Goal: Use online tool/utility: Utilize a website feature to perform a specific function

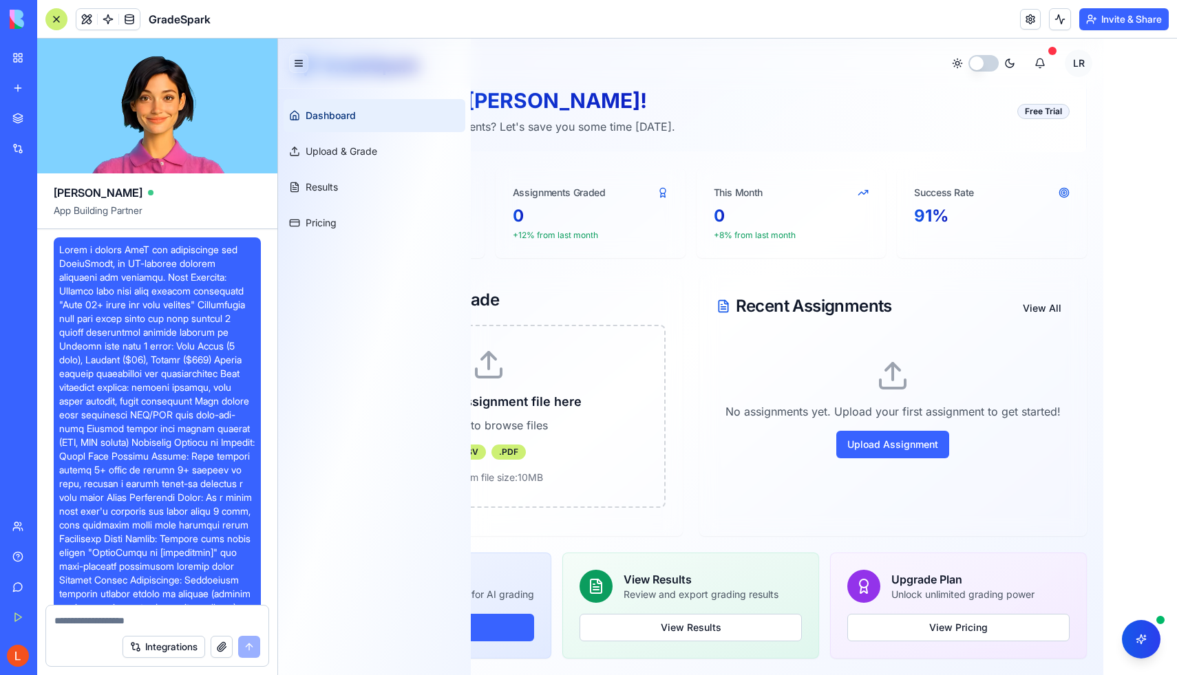
scroll to position [1755, 0]
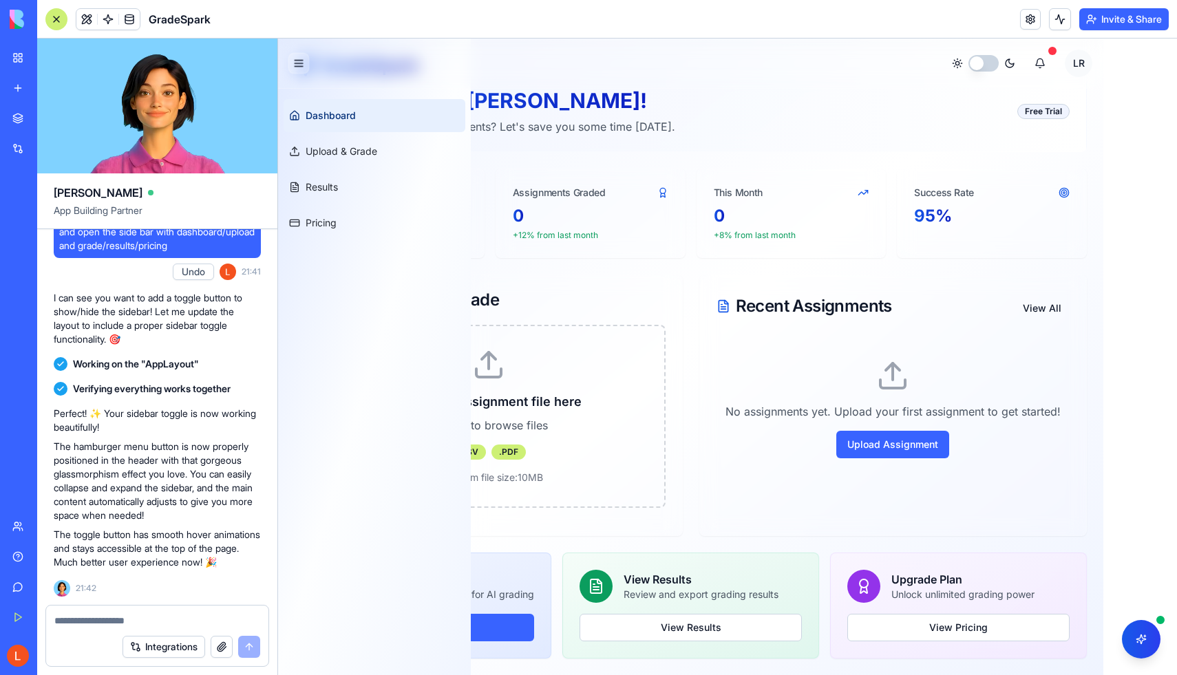
click at [299, 66] on button "Toggle sidebar" at bounding box center [298, 63] width 21 height 21
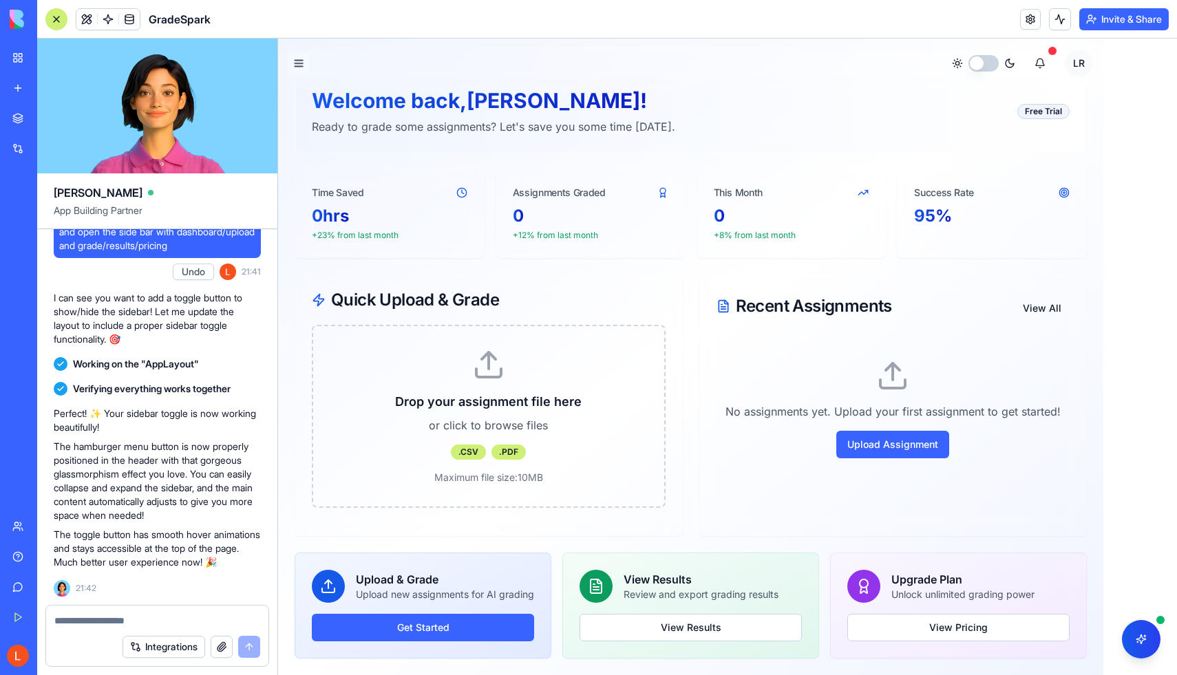
click at [297, 57] on button "Toggle sidebar" at bounding box center [298, 63] width 21 height 21
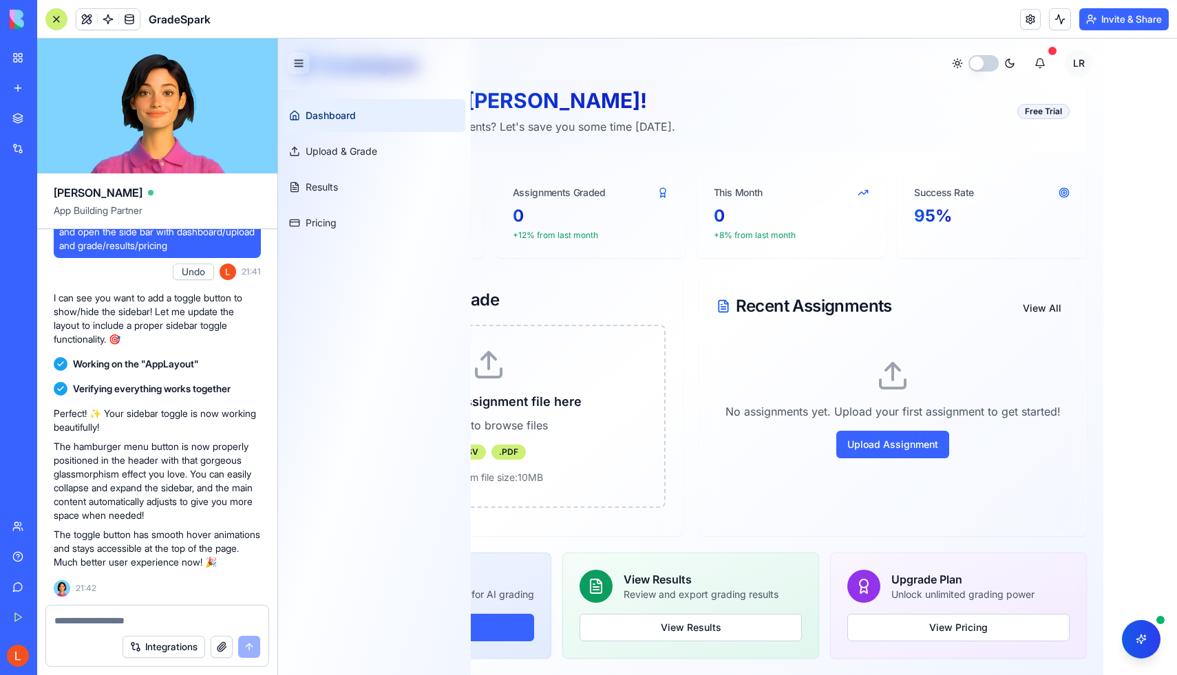
click at [300, 61] on button "Toggle sidebar" at bounding box center [298, 63] width 21 height 21
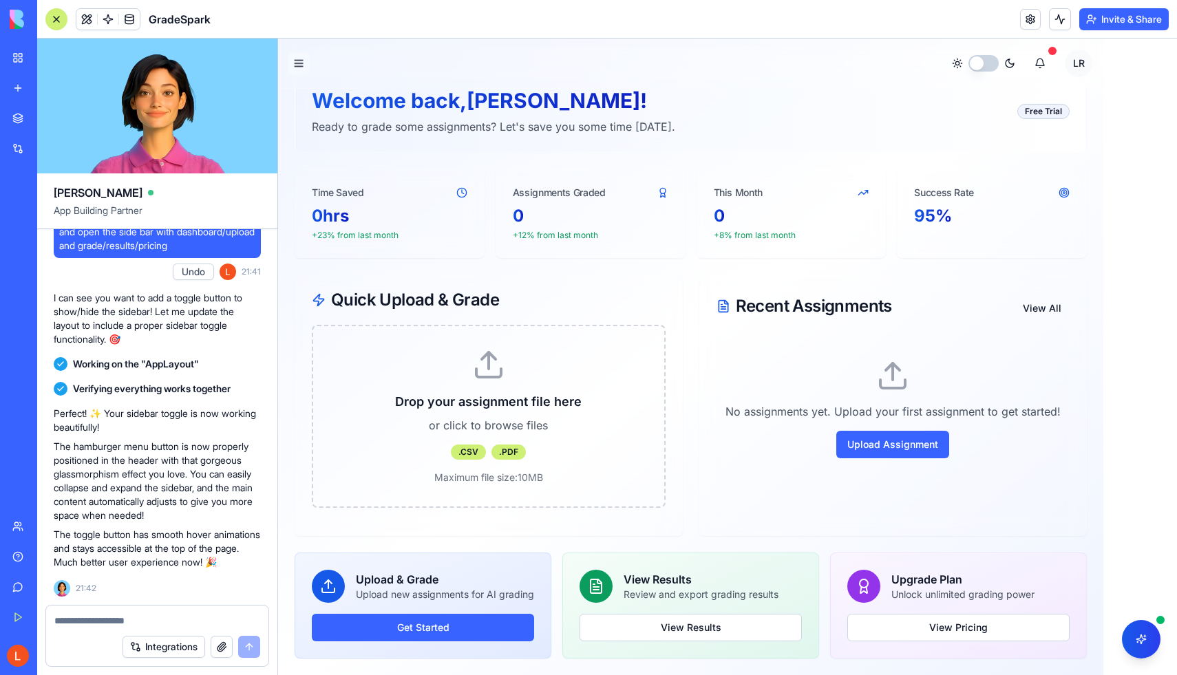
click at [295, 66] on button "Toggle sidebar" at bounding box center [298, 63] width 21 height 21
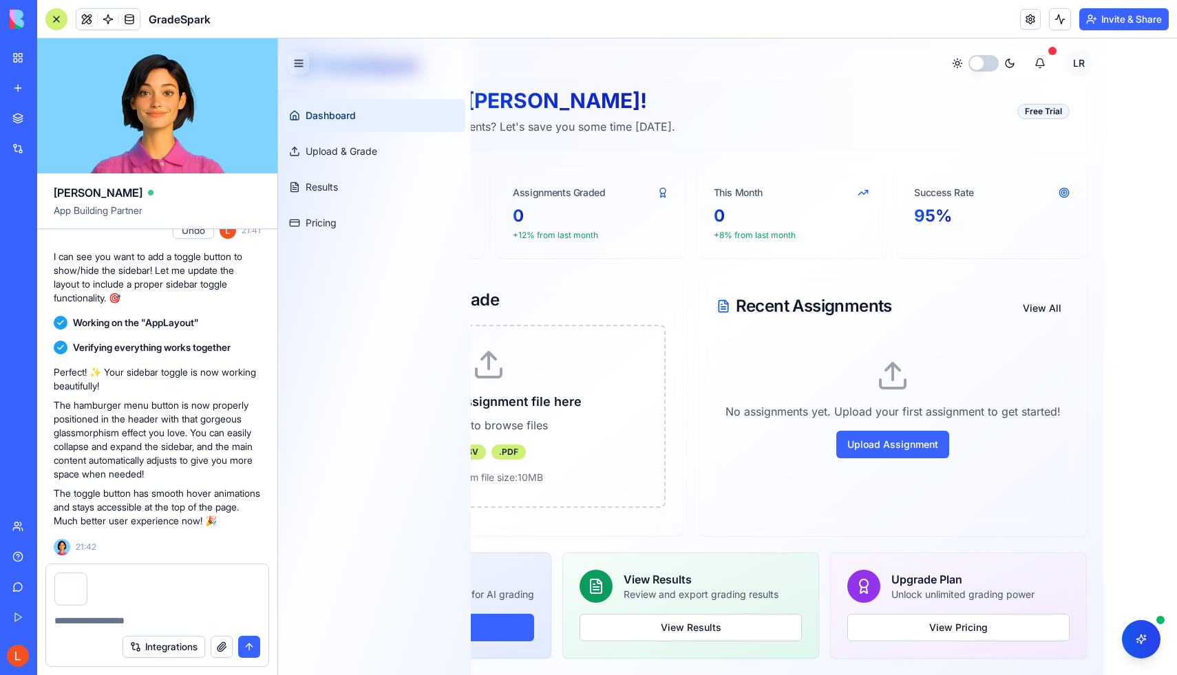
click at [298, 66] on button "Toggle sidebar" at bounding box center [298, 63] width 21 height 21
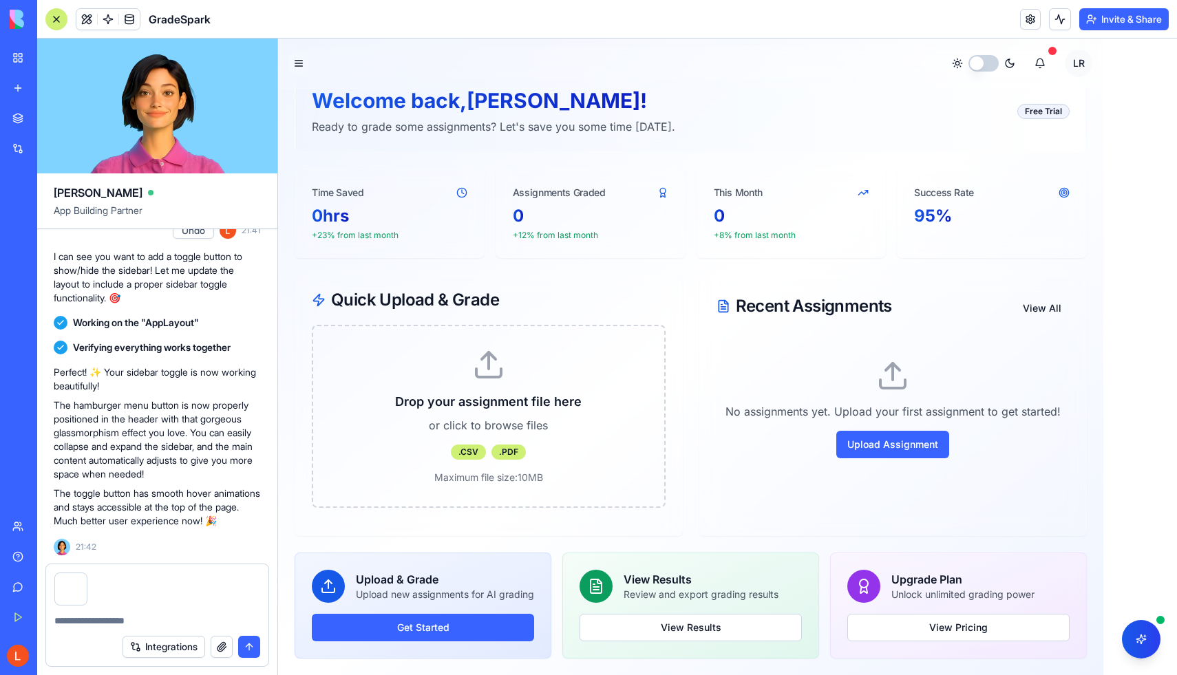
click at [289, 54] on button "Toggle sidebar" at bounding box center [298, 63] width 19 height 19
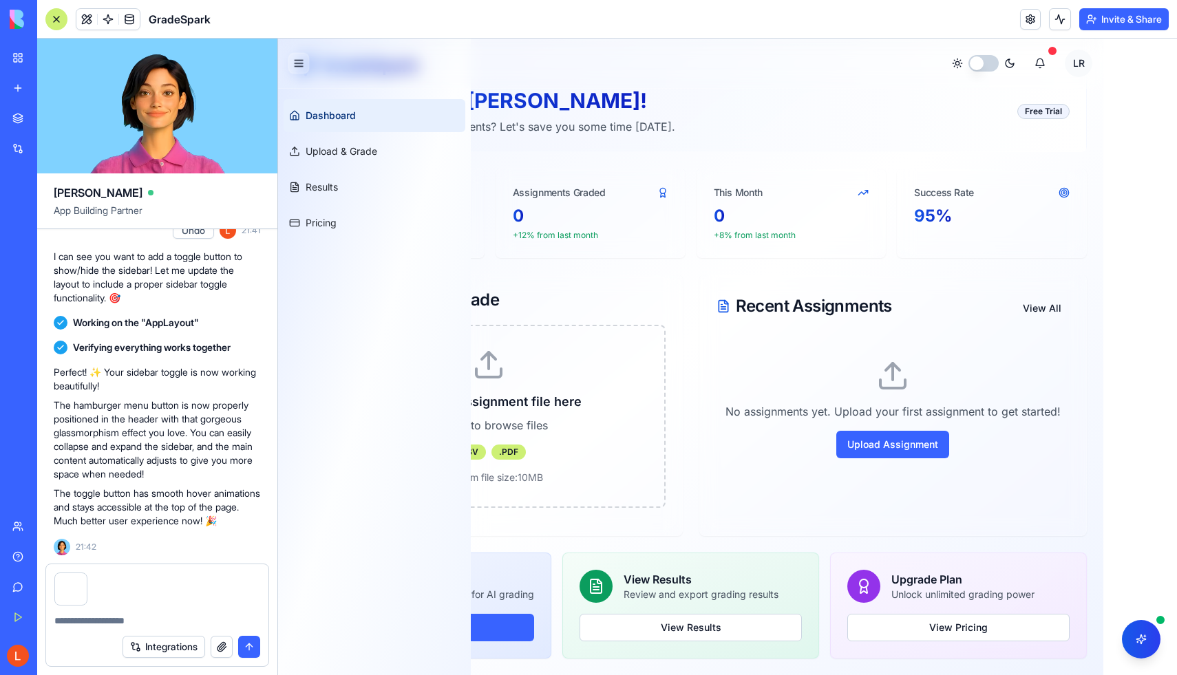
click at [295, 64] on button "Toggle sidebar" at bounding box center [298, 63] width 21 height 21
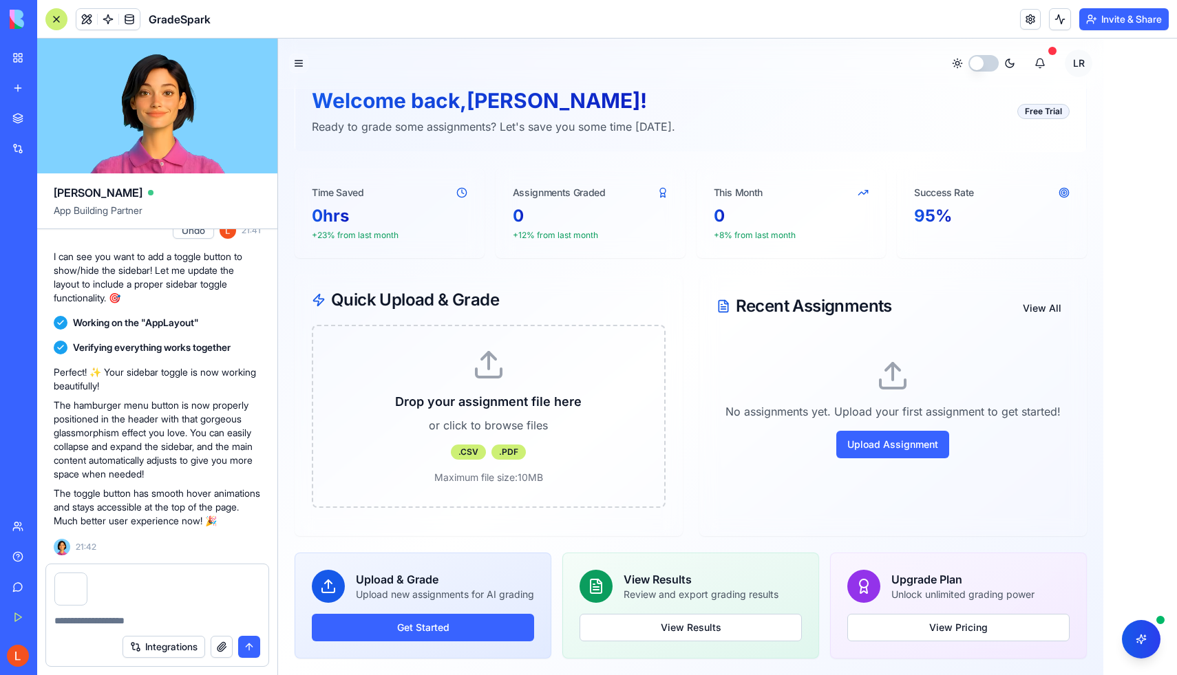
click at [615, 89] on h1 "Welcome back, Lewis !" at bounding box center [493, 100] width 363 height 25
click at [193, 623] on textarea at bounding box center [157, 621] width 206 height 14
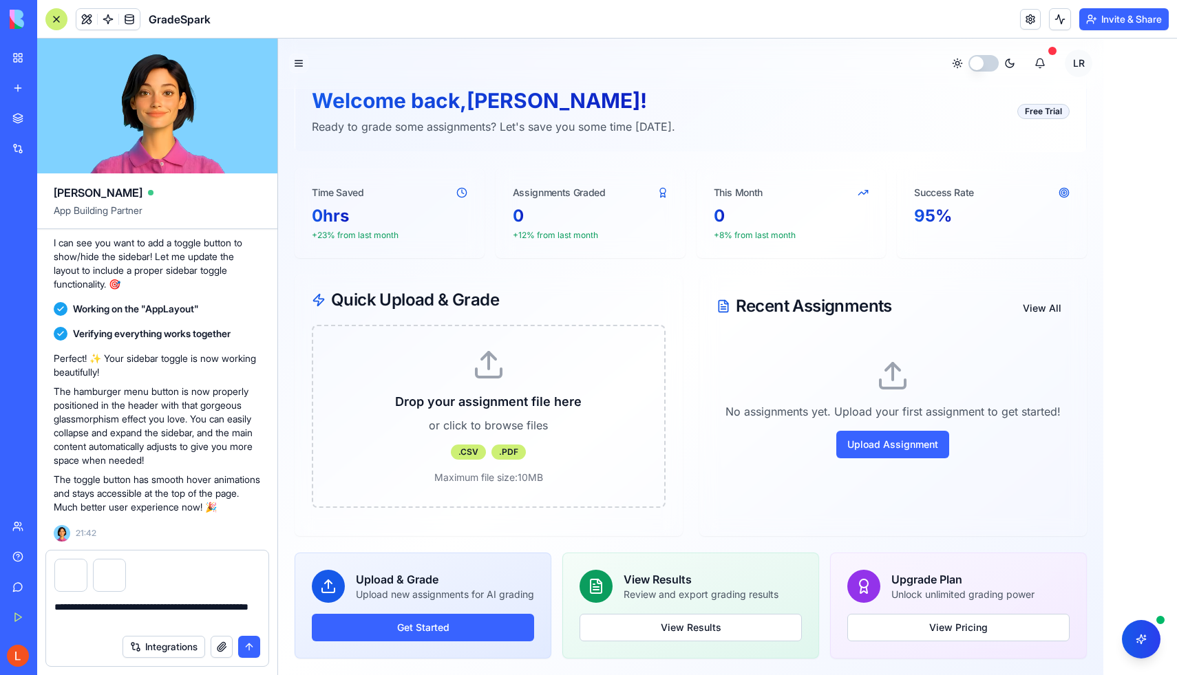
type textarea "**********"
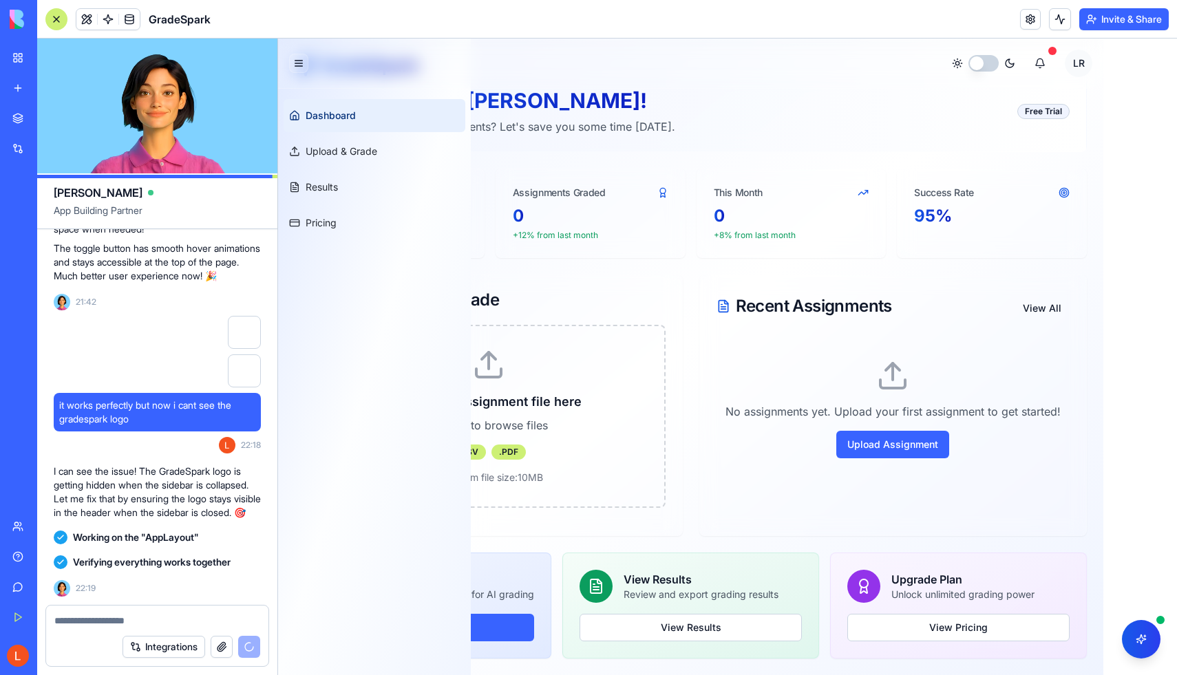
scroll to position [2229, 0]
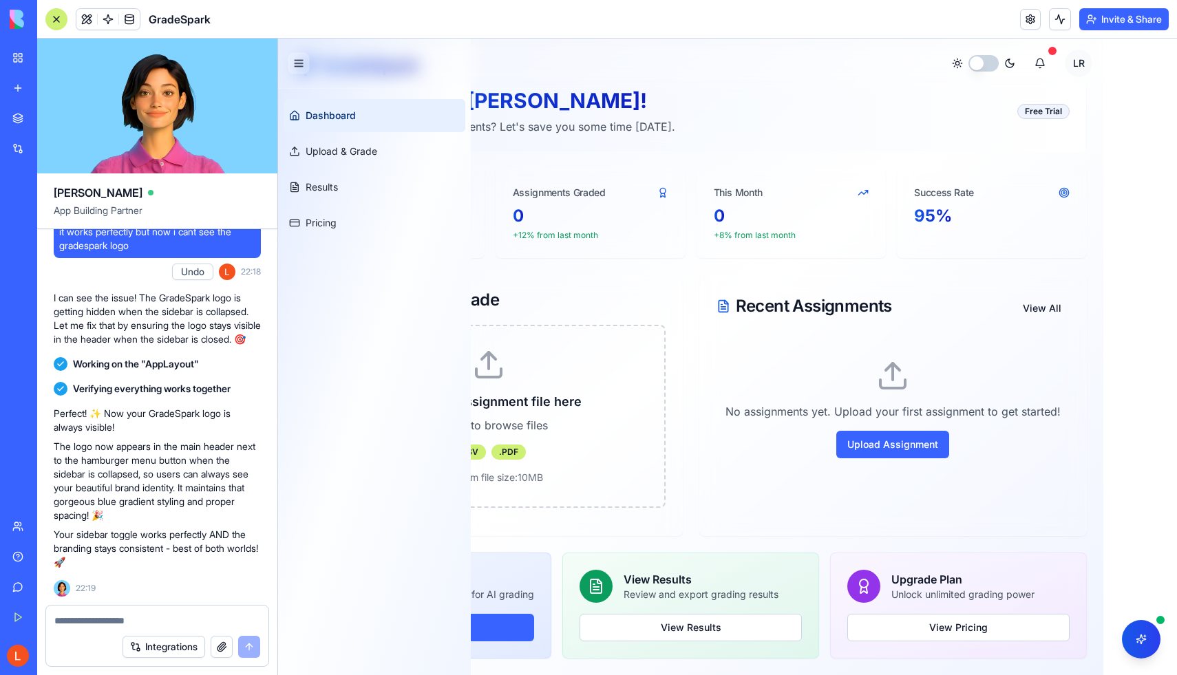
click at [301, 62] on button "Toggle sidebar" at bounding box center [298, 63] width 21 height 21
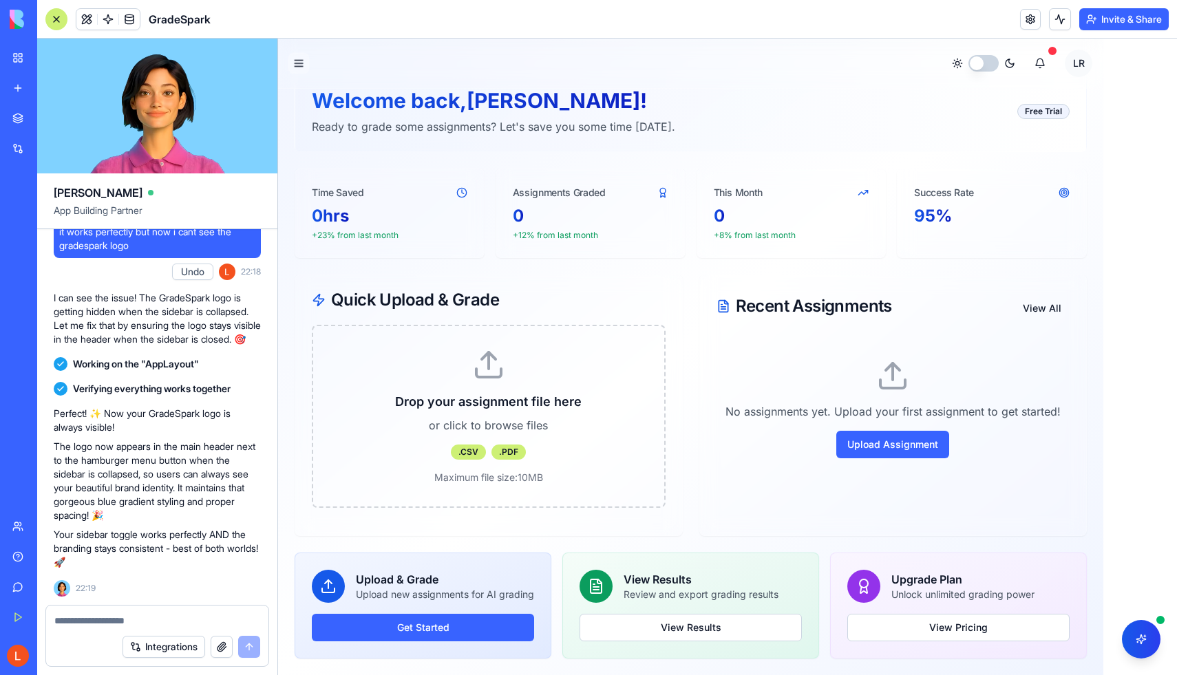
click at [301, 62] on button "Toggle sidebar" at bounding box center [298, 63] width 21 height 21
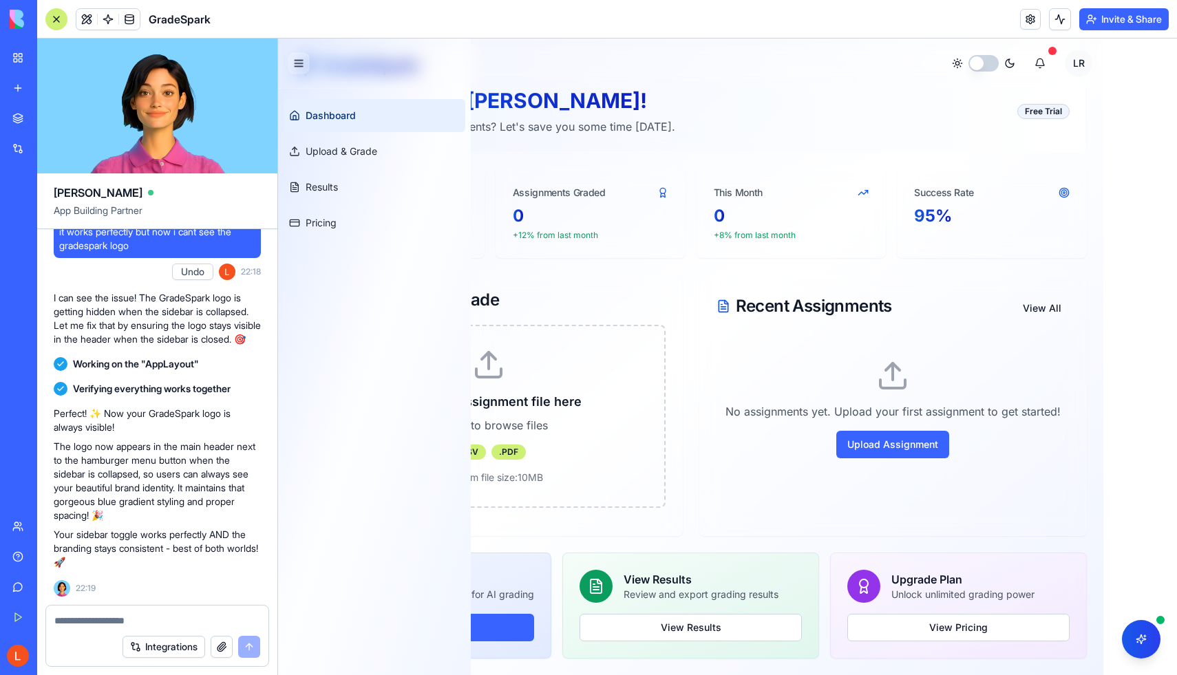
click at [301, 62] on button "Toggle sidebar" at bounding box center [298, 63] width 21 height 21
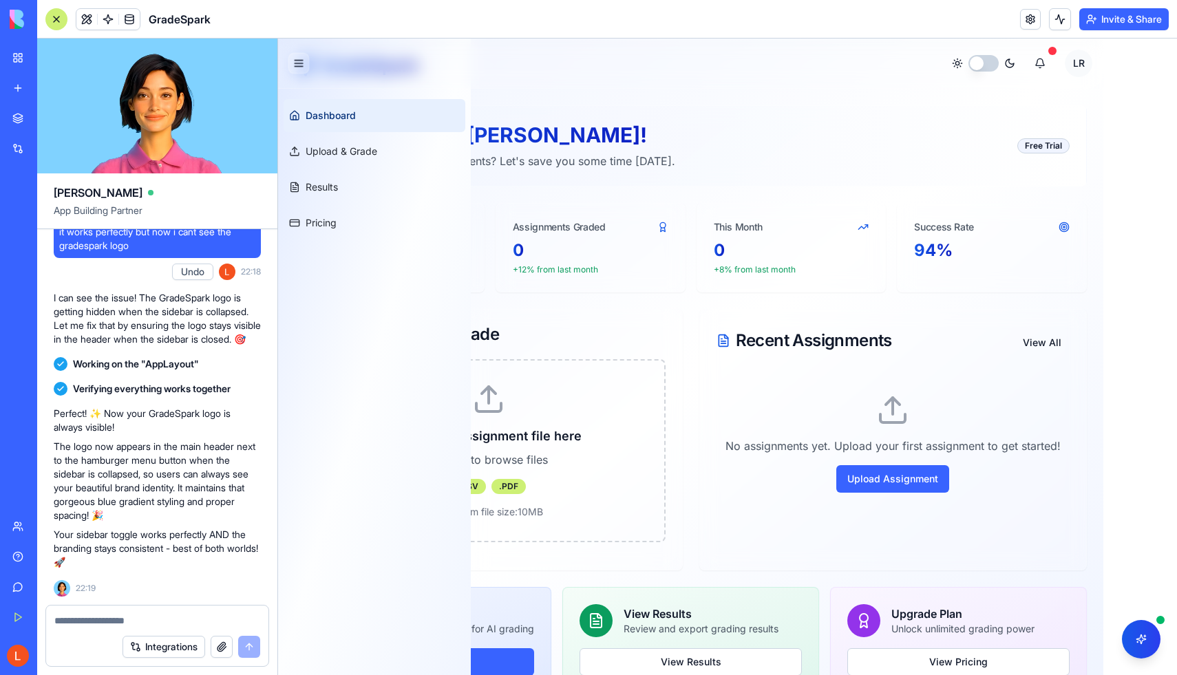
click at [296, 56] on button "Toggle sidebar" at bounding box center [298, 63] width 21 height 21
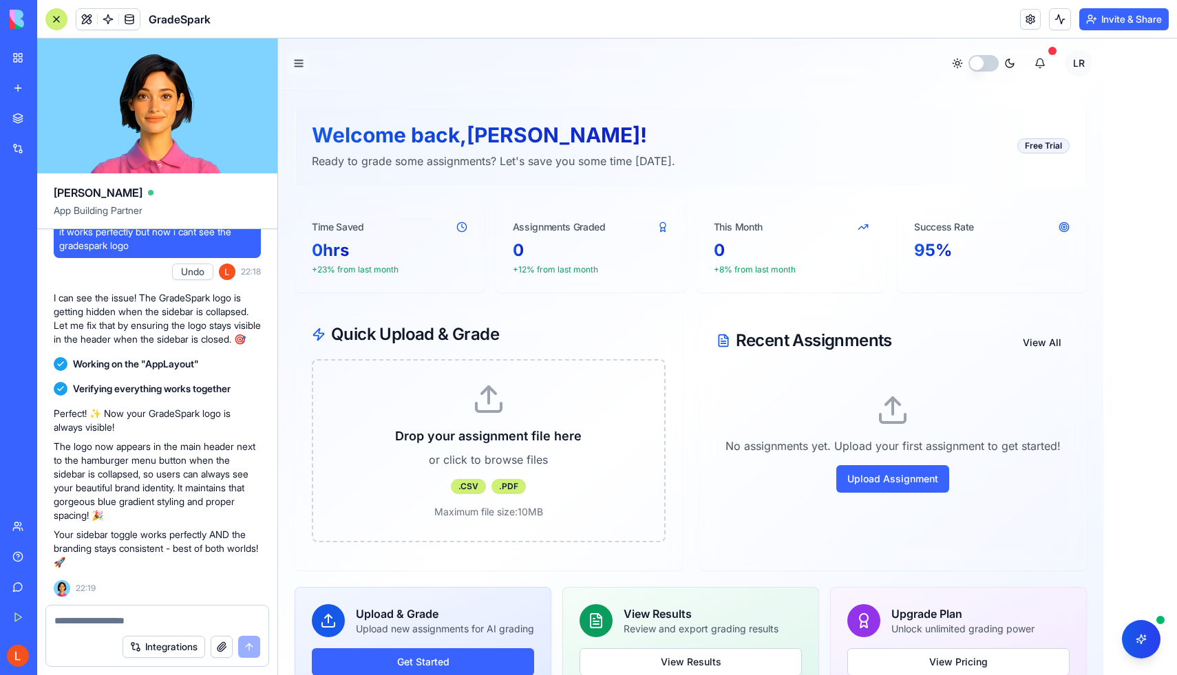
click at [296, 56] on button "Toggle sidebar" at bounding box center [298, 63] width 21 height 21
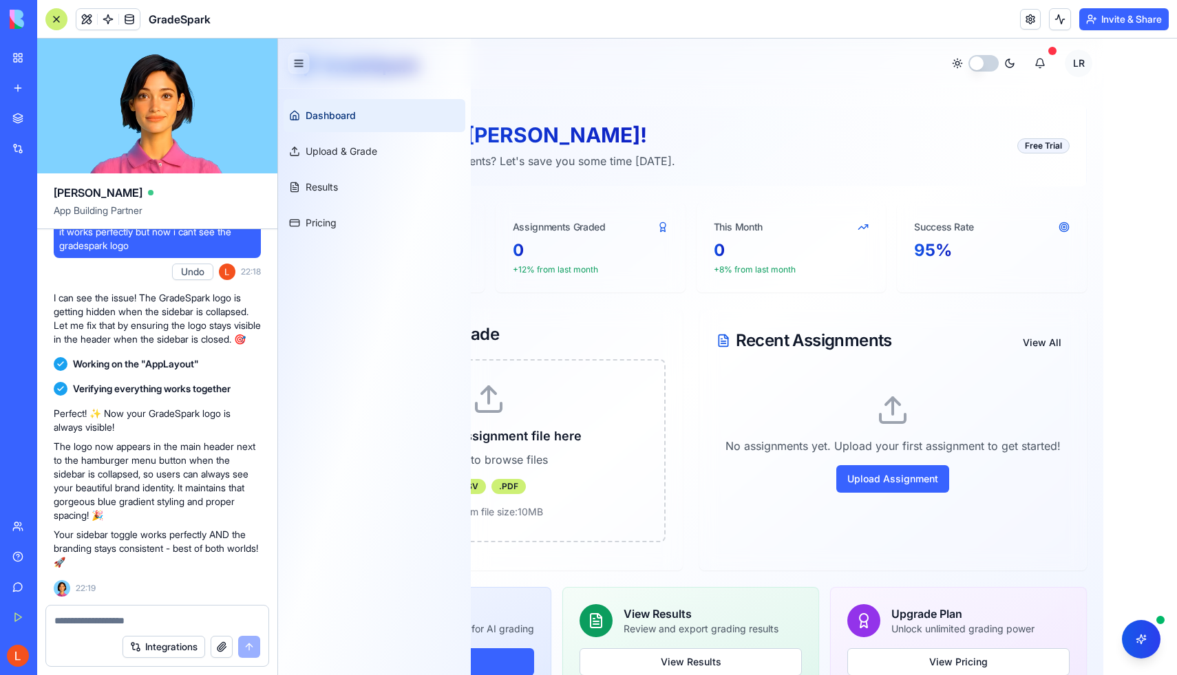
click at [296, 56] on button "Toggle sidebar" at bounding box center [298, 63] width 21 height 21
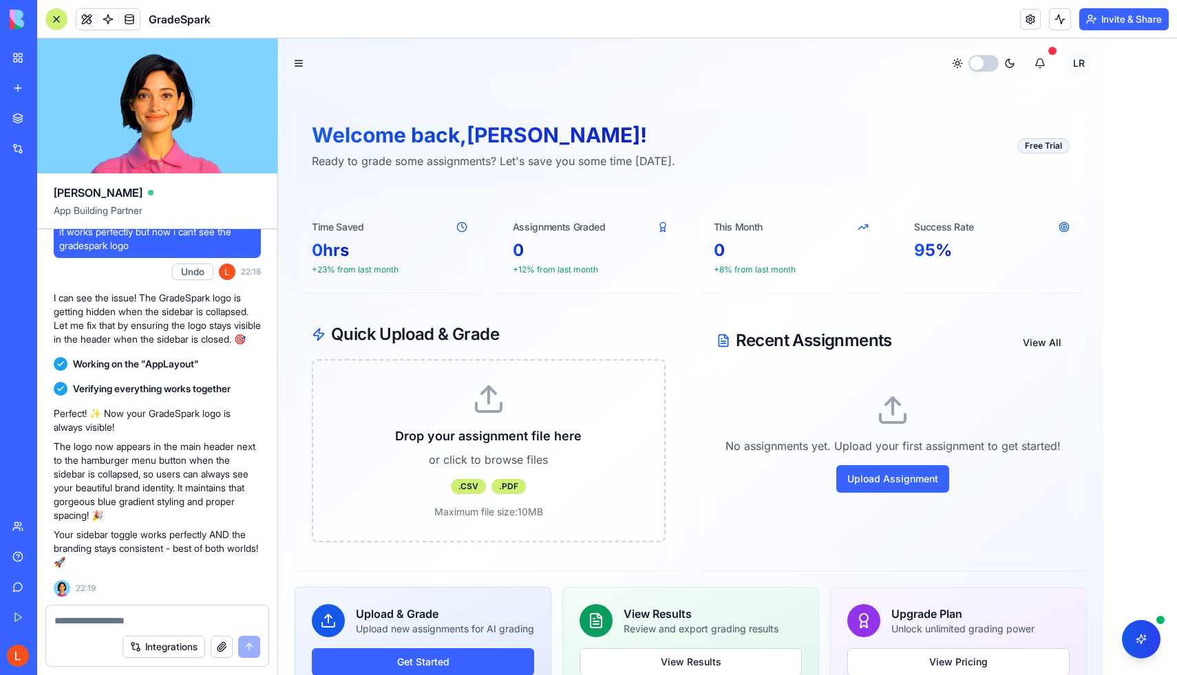
click at [990, 56] on button "button" at bounding box center [984, 63] width 30 height 17
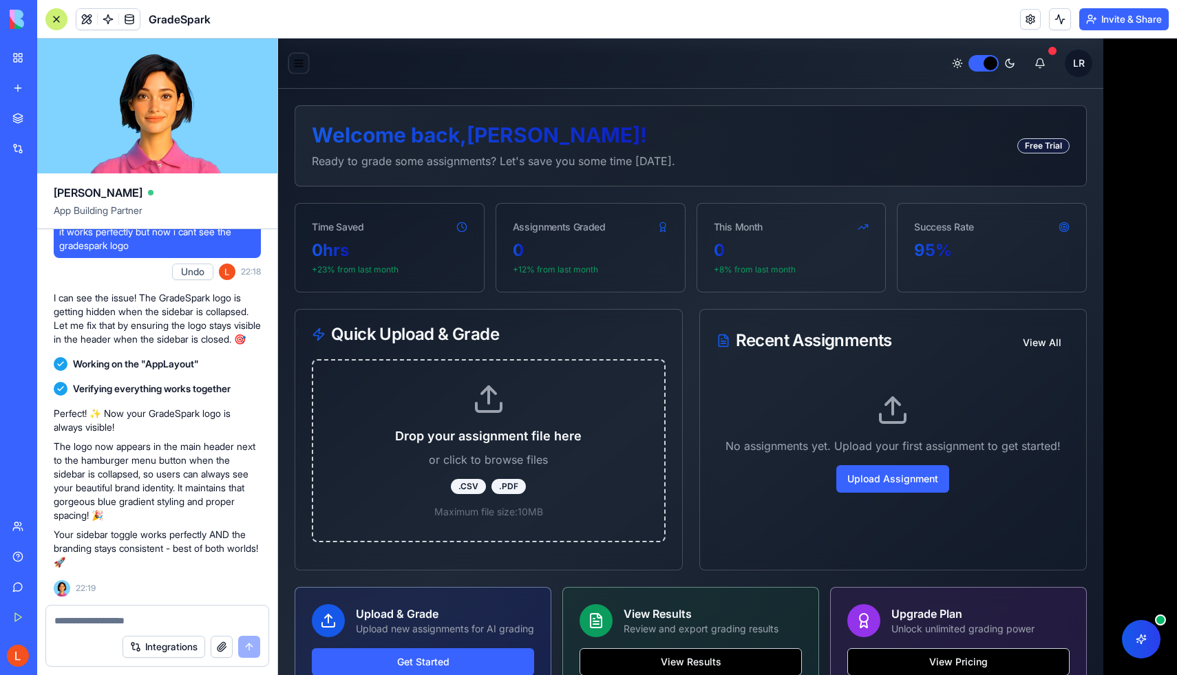
click at [295, 69] on button "Toggle sidebar" at bounding box center [298, 63] width 21 height 21
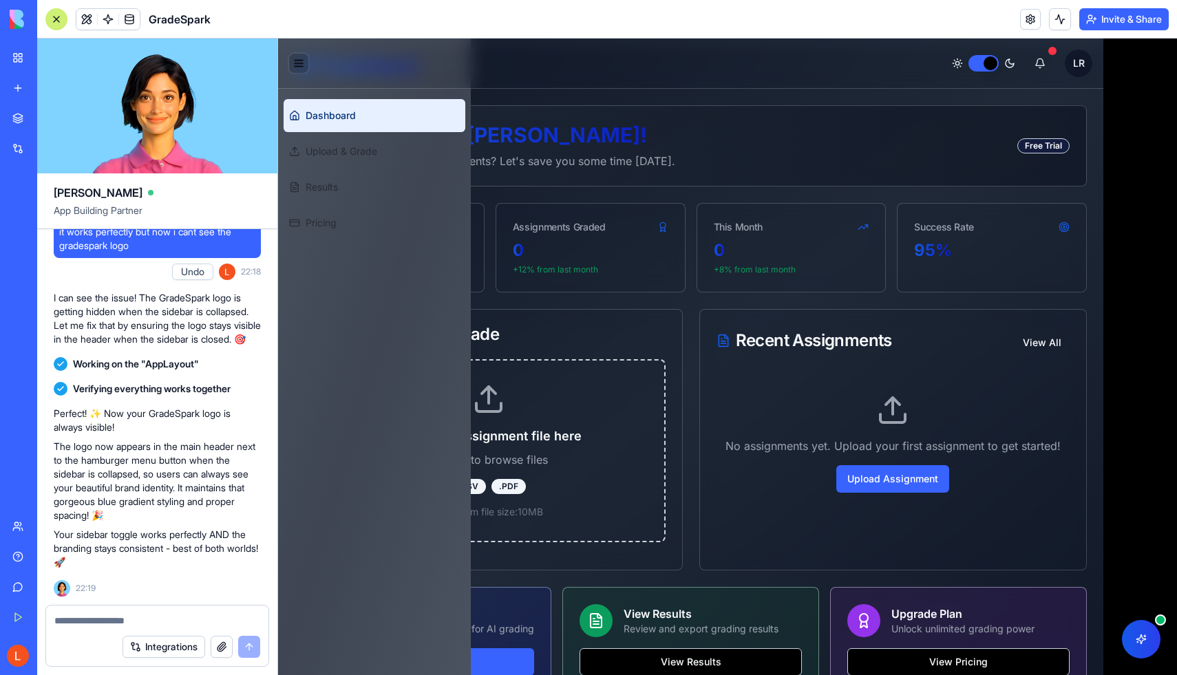
click at [297, 69] on button "Toggle sidebar" at bounding box center [298, 63] width 21 height 21
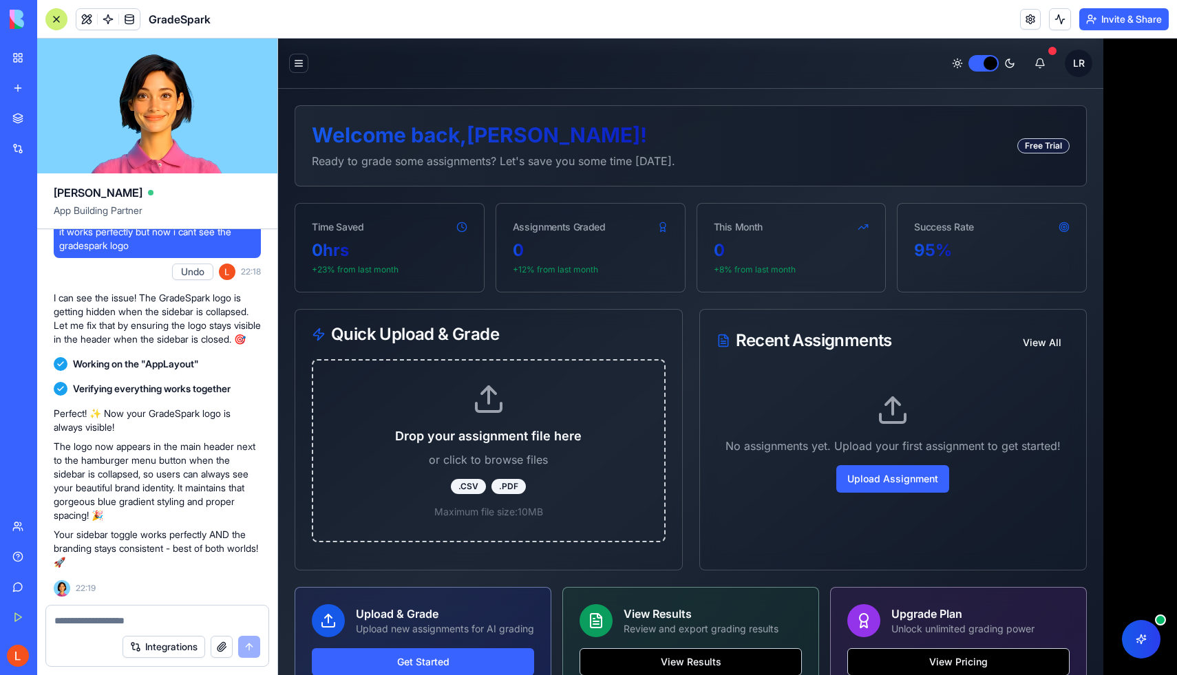
click at [989, 64] on button "button" at bounding box center [984, 63] width 30 height 17
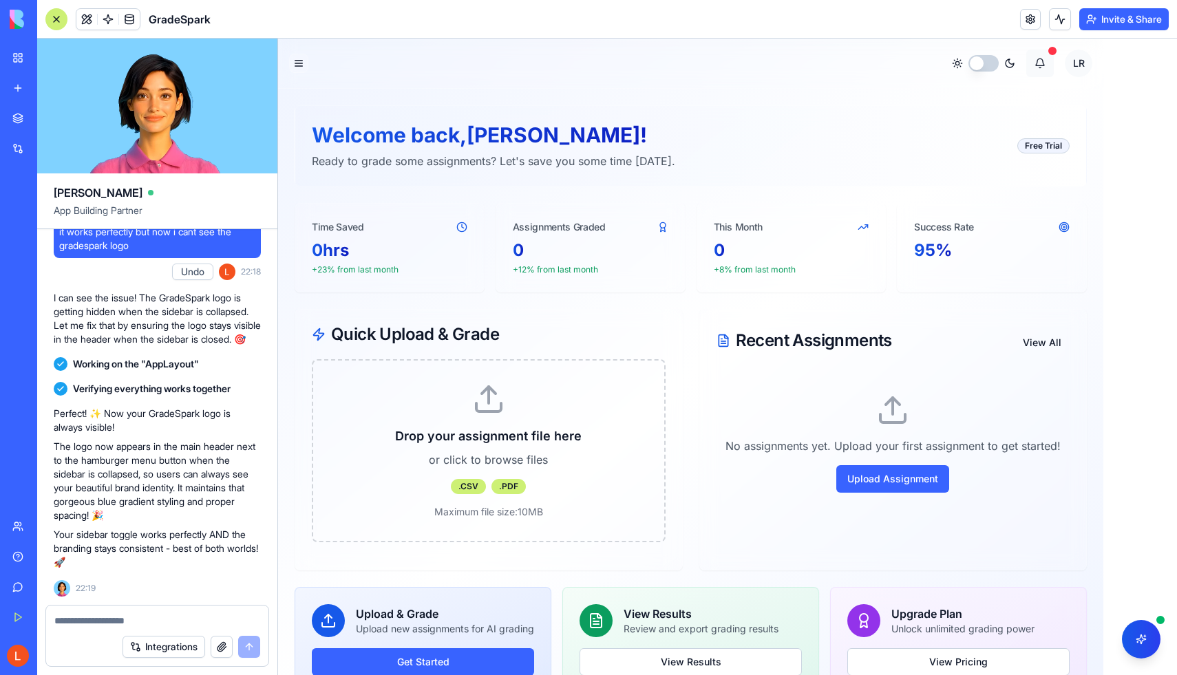
click at [1053, 59] on button at bounding box center [1040, 64] width 28 height 28
click at [1041, 72] on button at bounding box center [1040, 64] width 28 height 28
click at [1080, 70] on html "GradeSpark Dashboard Upload & Grade Results Pricing Toggle sidebar GradeSpark L…" at bounding box center [727, 374] width 899 height 671
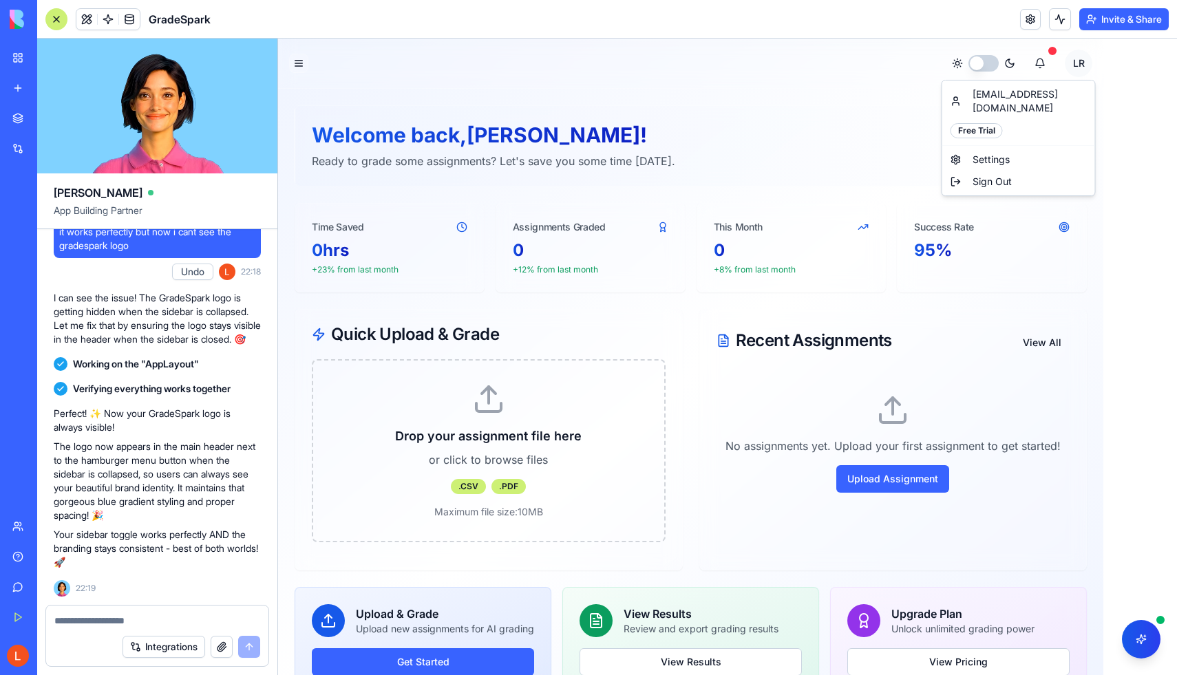
click at [1080, 67] on html "GradeSpark Dashboard Upload & Grade Results Pricing Toggle sidebar GradeSpark L…" at bounding box center [727, 374] width 899 height 671
click at [1041, 145] on div "Free Trial" at bounding box center [1043, 145] width 52 height 15
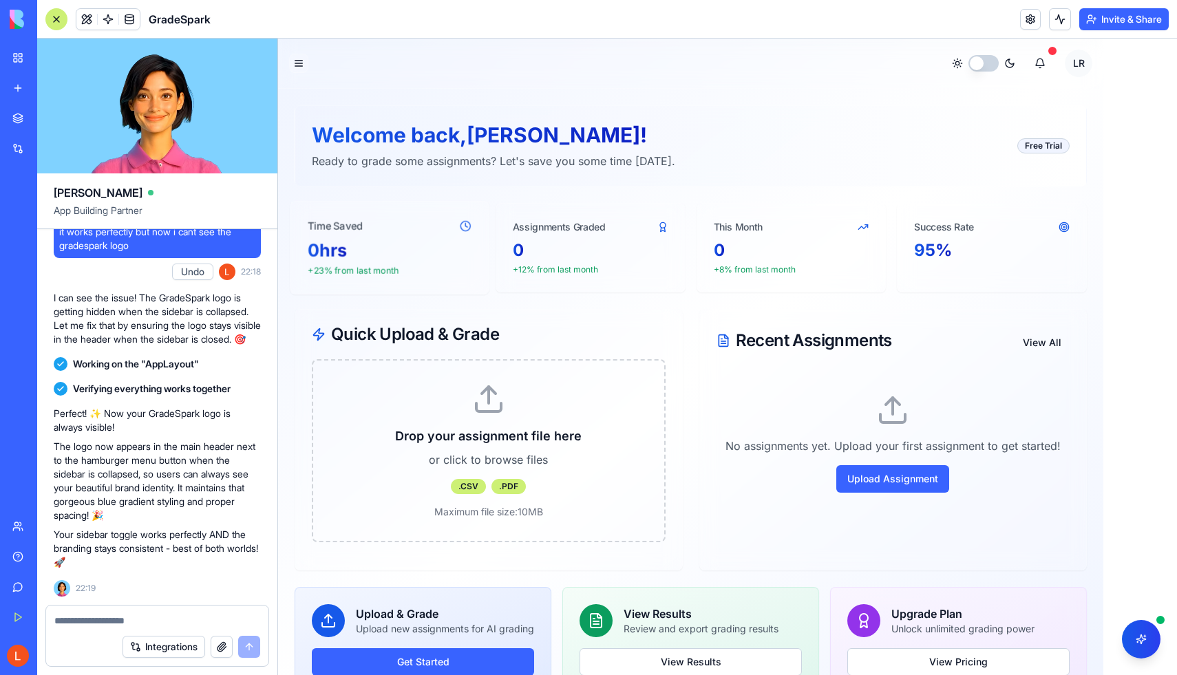
click at [470, 229] on circle at bounding box center [466, 227] width 10 height 10
click at [615, 257] on div "0" at bounding box center [590, 250] width 163 height 23
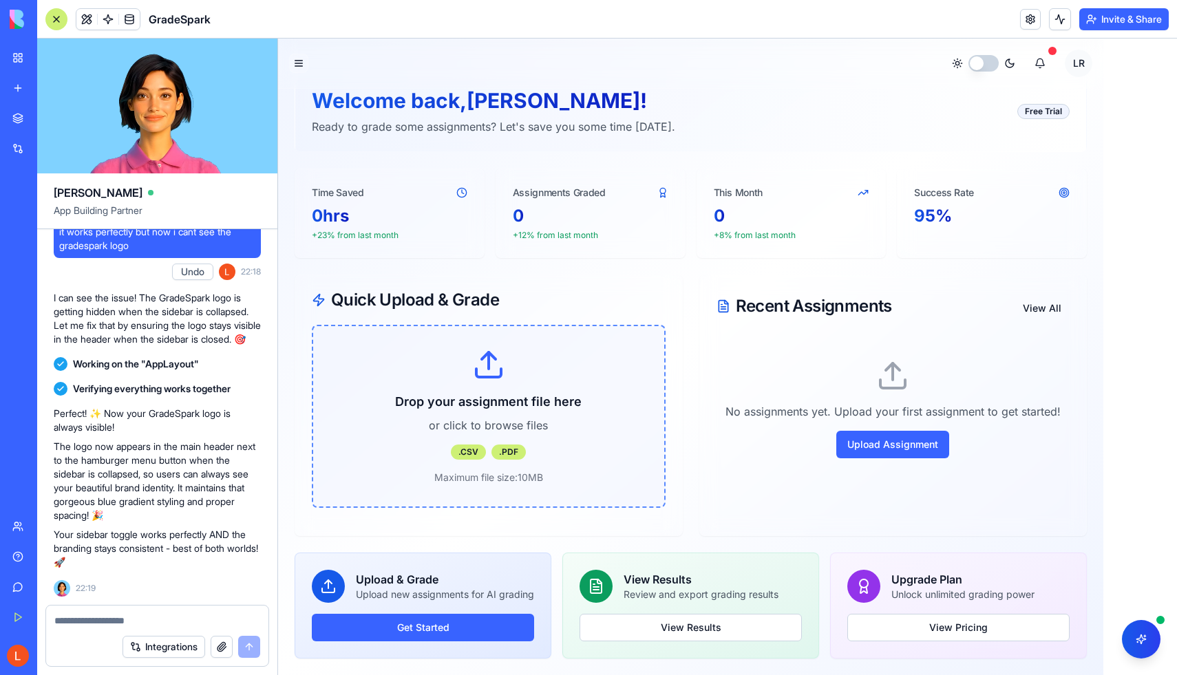
click at [561, 414] on div "Drop your assignment file here or click to browse files .CSV .PDF Maximum file …" at bounding box center [489, 416] width 354 height 183
click at [592, 403] on h3 "Drop your assignment file here" at bounding box center [488, 401] width 307 height 19
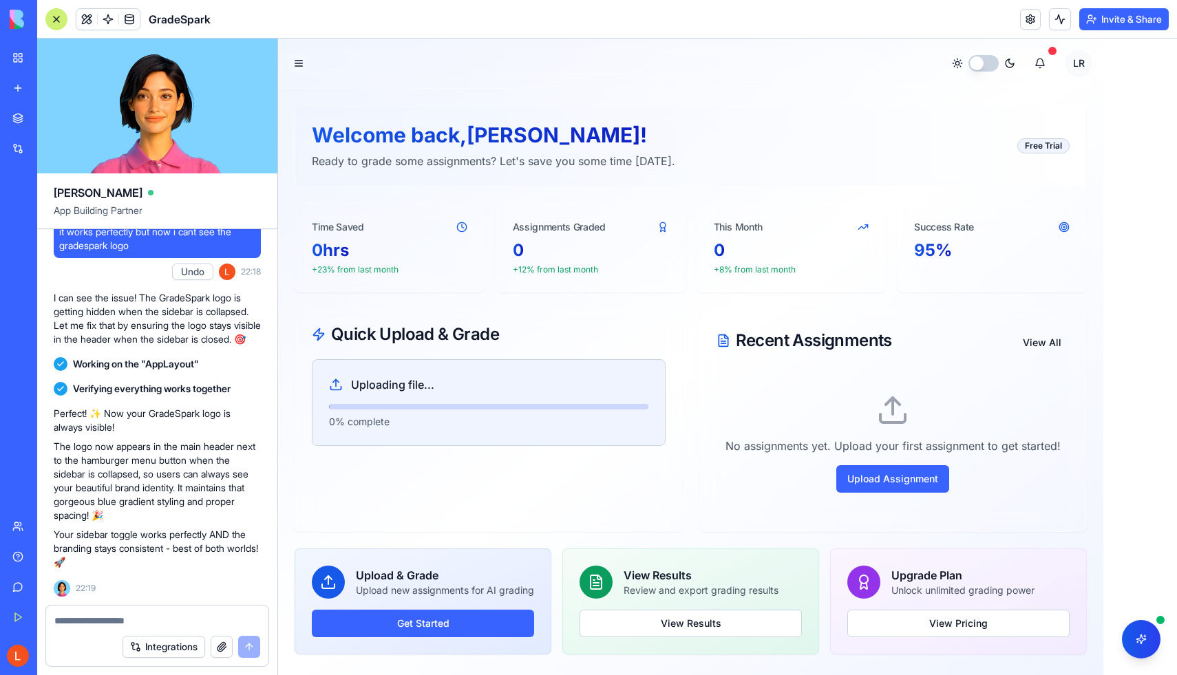
scroll to position [0, 0]
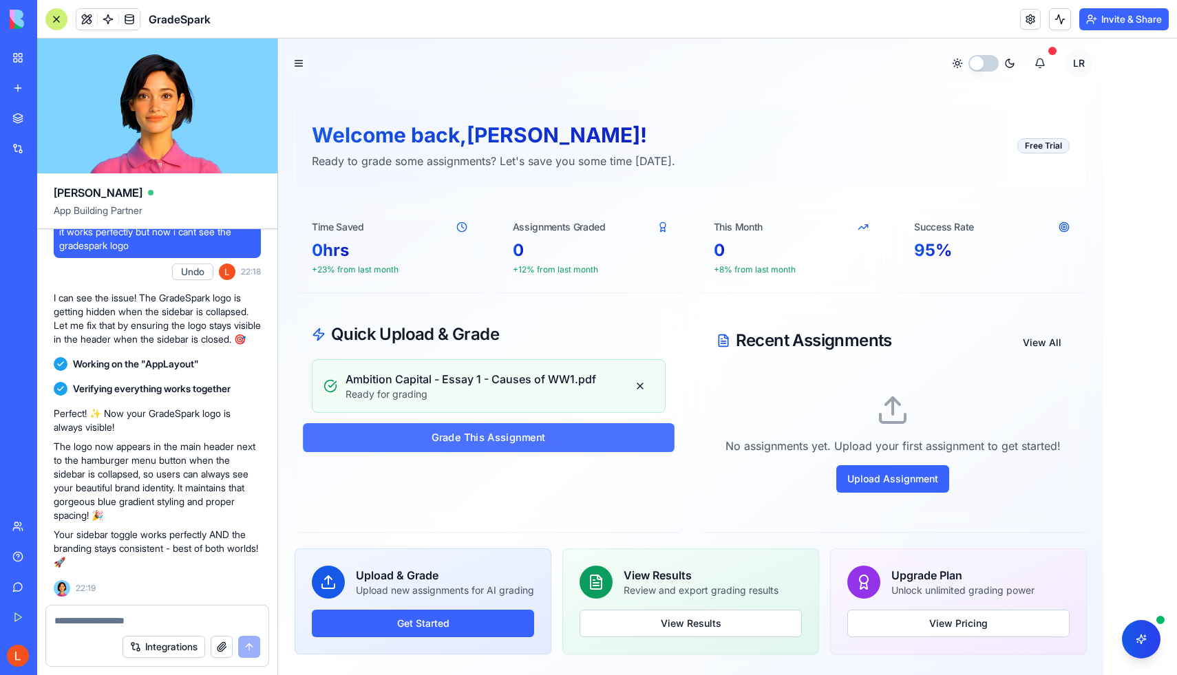
click at [565, 434] on button "Grade This Assignment" at bounding box center [488, 437] width 371 height 29
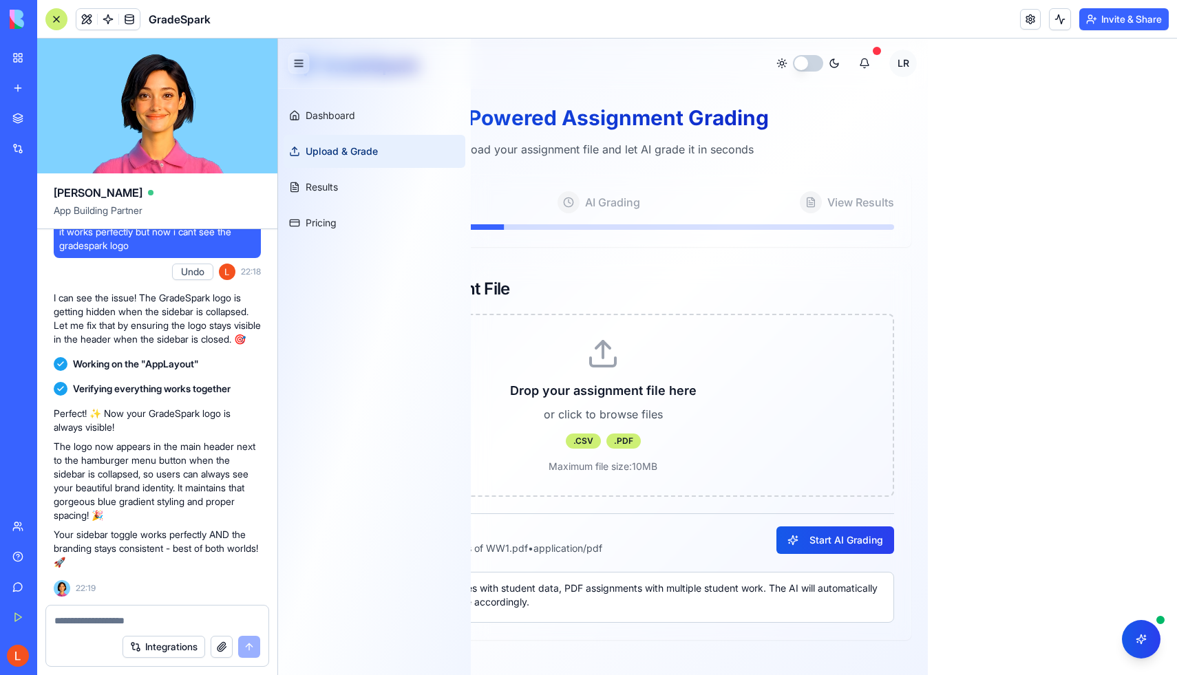
click at [299, 60] on button "Toggle sidebar" at bounding box center [298, 63] width 21 height 21
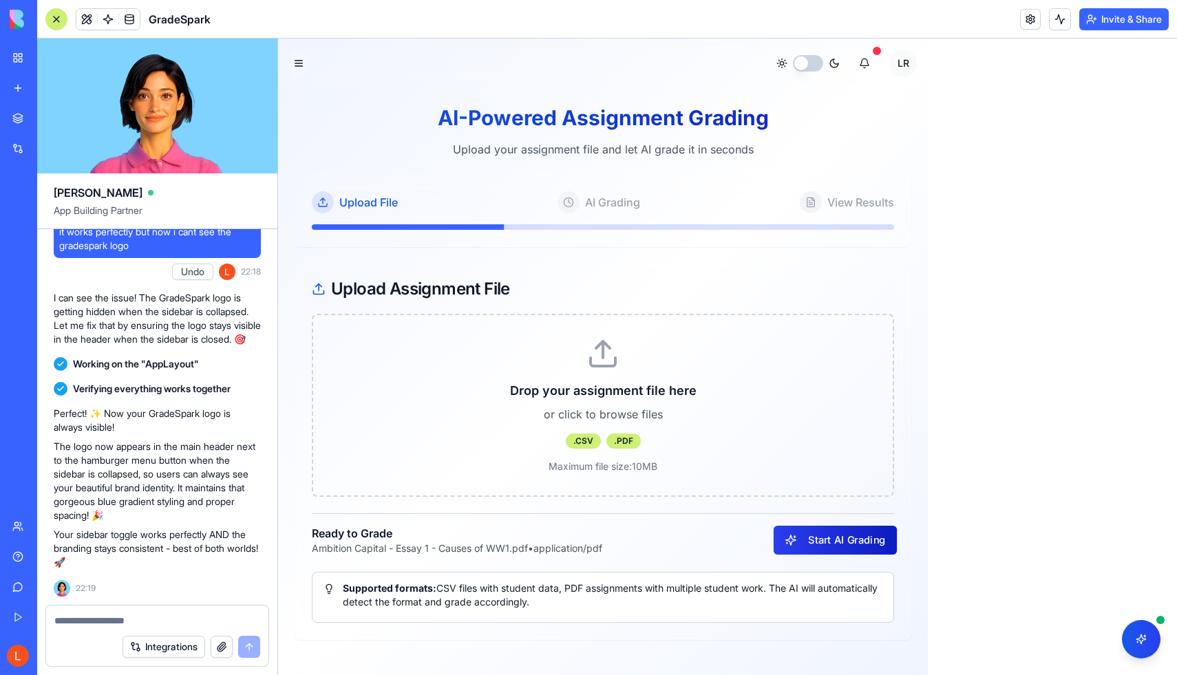
click at [832, 540] on button "Start AI Grading" at bounding box center [836, 540] width 124 height 29
